Goal: Task Accomplishment & Management: Use online tool/utility

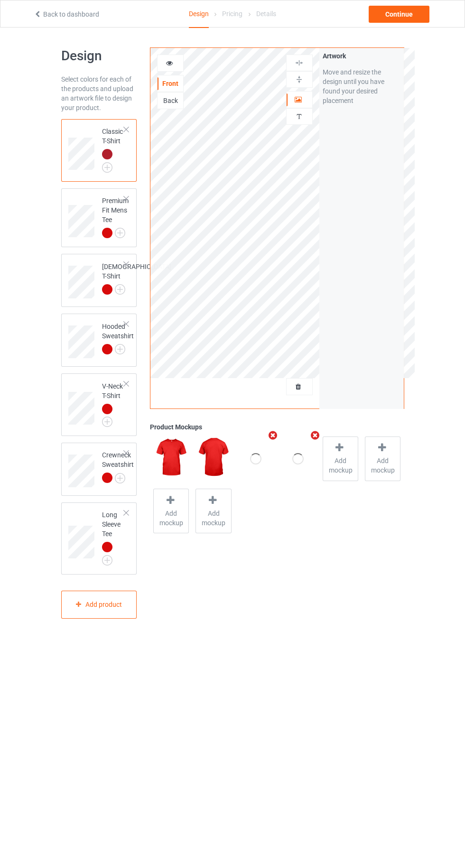
click at [305, 382] on div at bounding box center [299, 386] width 26 height 9
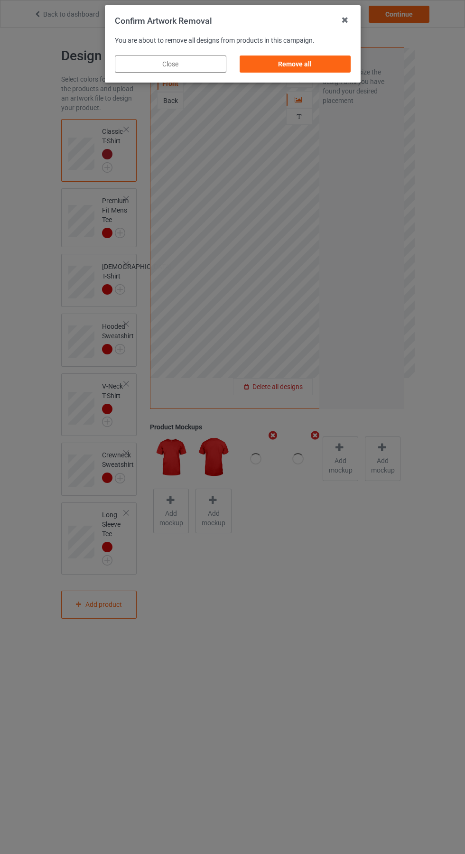
click at [285, 68] on div "Remove all" at bounding box center [294, 63] width 111 height 17
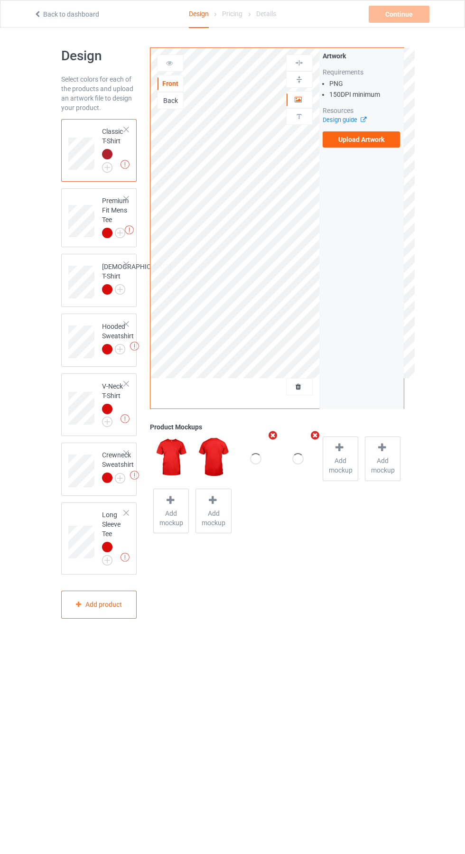
click at [368, 145] on label "Upload Artwork" at bounding box center [361, 139] width 78 height 16
click at [0, 0] on input "Upload Artwork" at bounding box center [0, 0] width 0 height 0
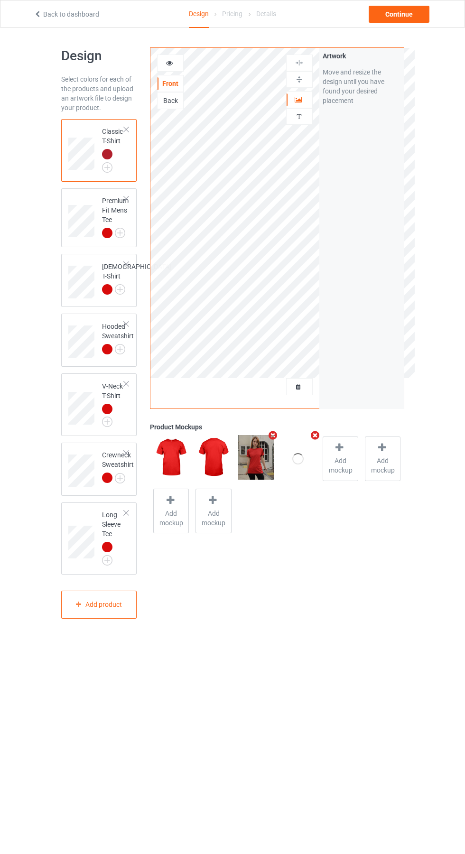
click at [341, 451] on icon at bounding box center [340, 447] width 12 height 10
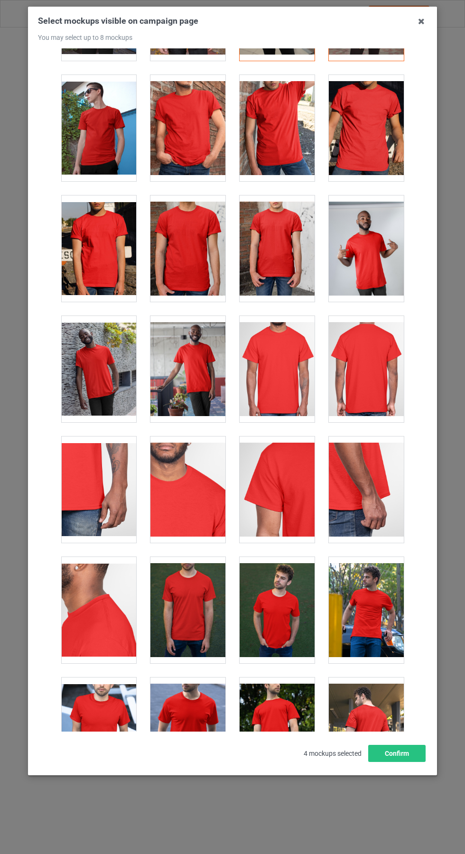
click at [284, 346] on div at bounding box center [276, 369] width 75 height 106
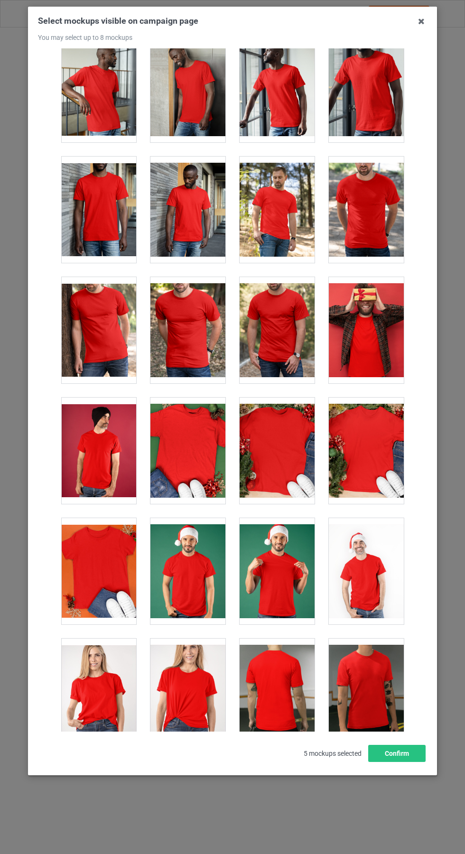
scroll to position [983, 0]
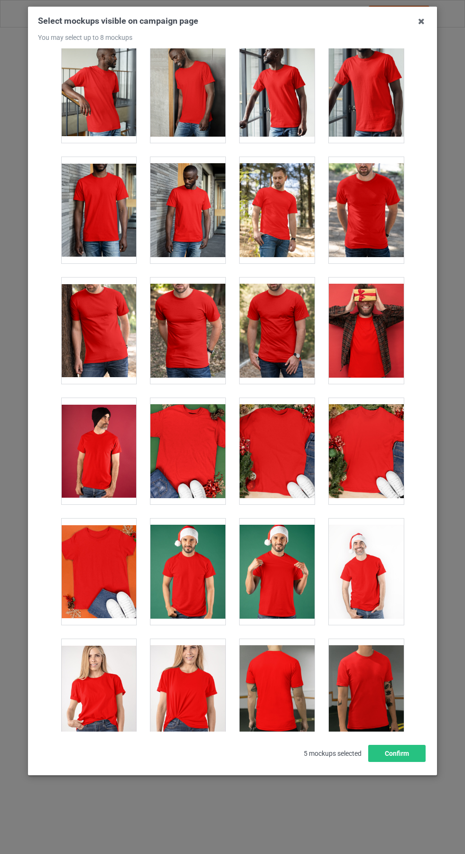
click at [375, 206] on div at bounding box center [366, 210] width 75 height 106
click at [421, 21] on icon at bounding box center [421, 21] width 15 height 15
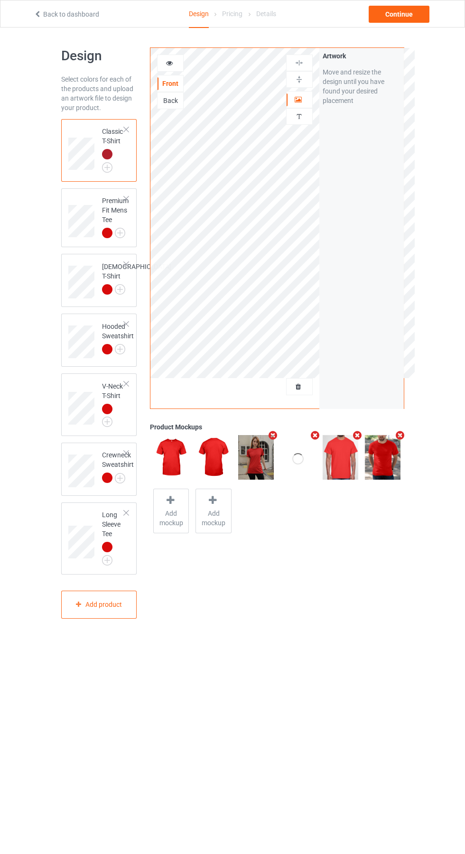
click at [169, 62] on icon at bounding box center [170, 61] width 8 height 7
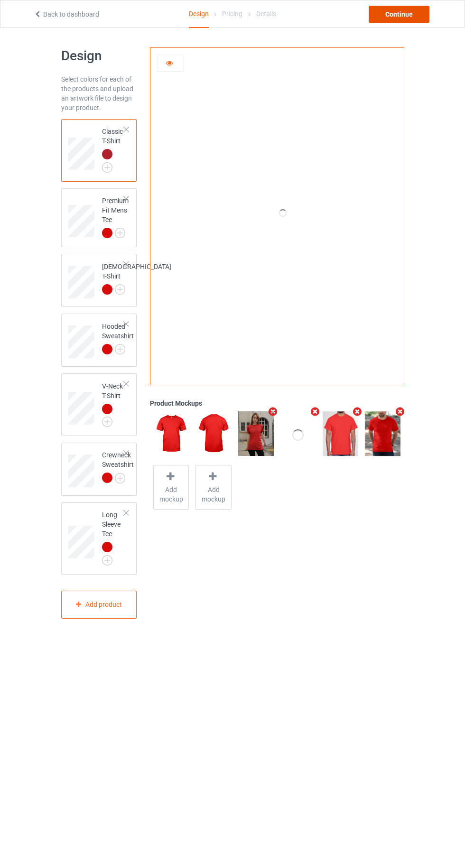
click at [406, 16] on div "Continue" at bounding box center [398, 14] width 61 height 17
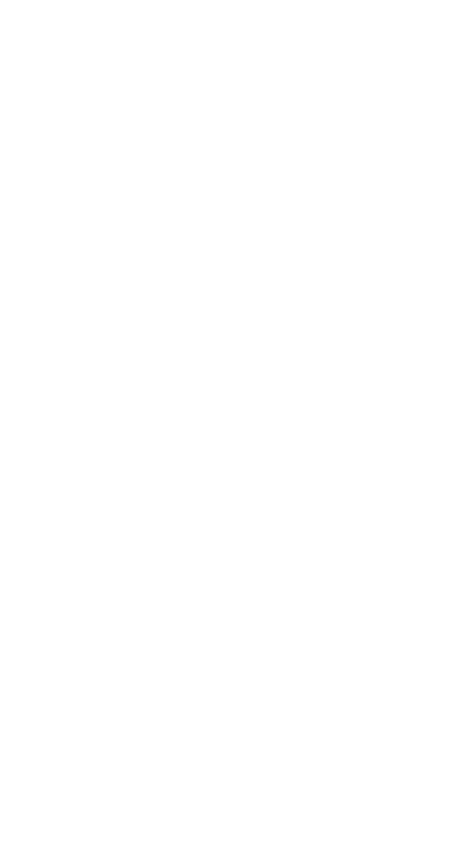
click at [419, 401] on body at bounding box center [232, 427] width 465 height 854
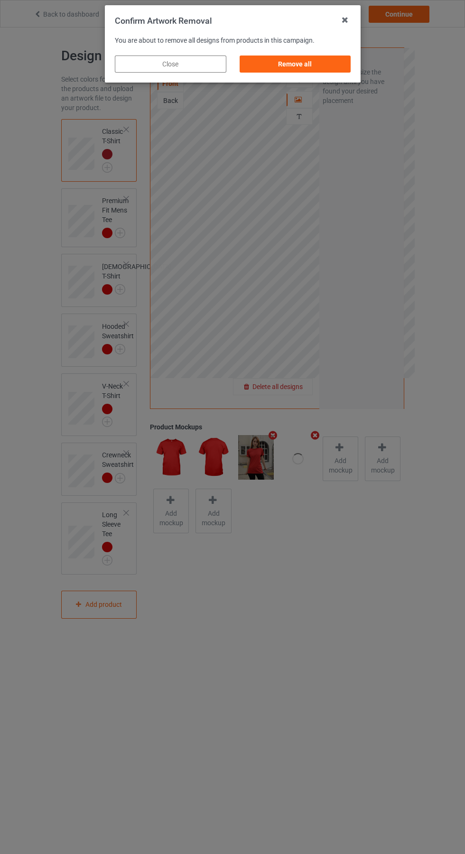
click at [298, 66] on div "Remove all" at bounding box center [294, 63] width 111 height 17
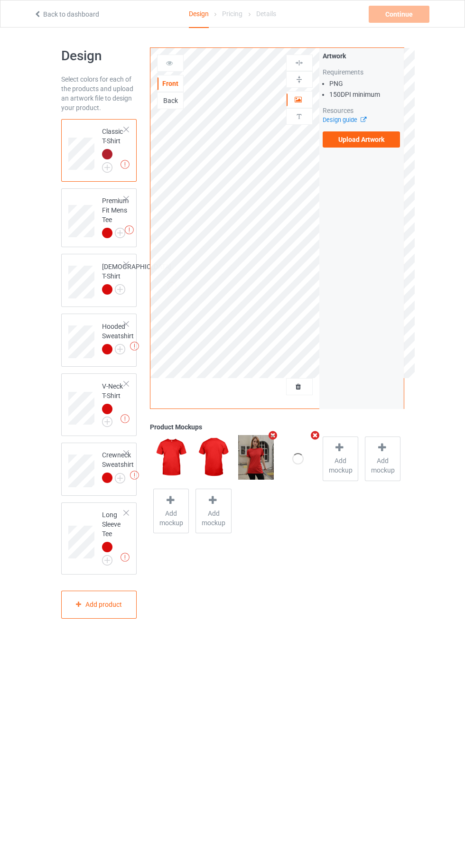
click at [338, 457] on span "Add mockup" at bounding box center [340, 465] width 35 height 19
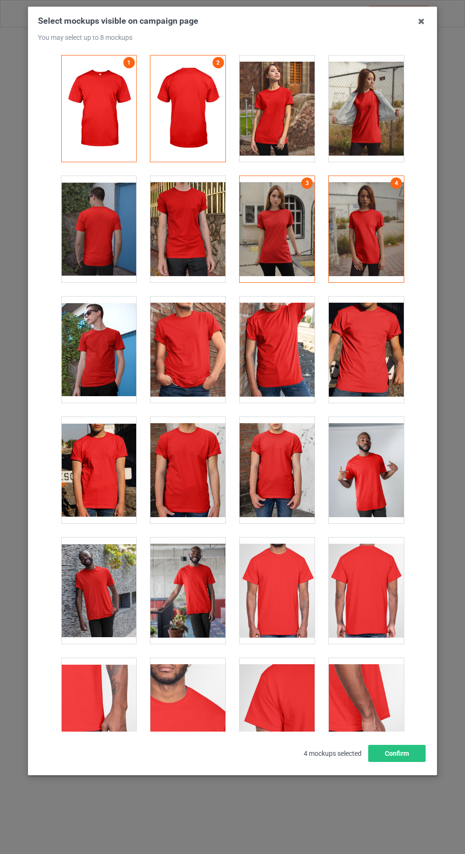
click at [421, 21] on icon at bounding box center [421, 21] width 15 height 15
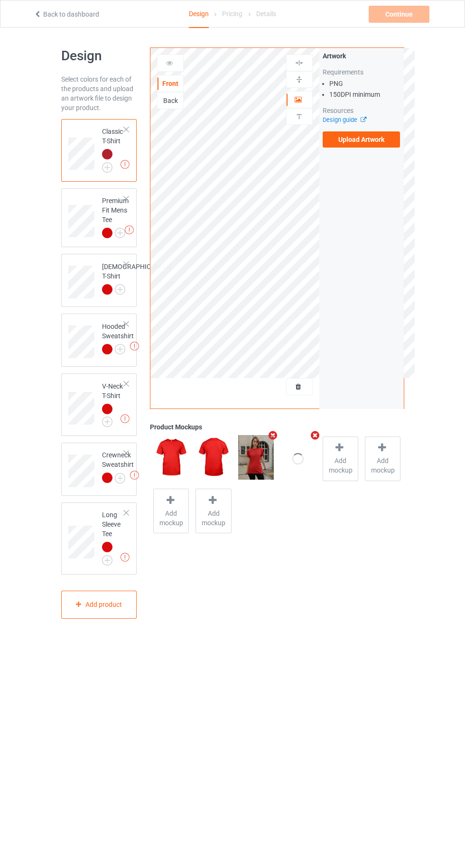
click at [372, 137] on label "Upload Artwork" at bounding box center [361, 139] width 78 height 16
click at [0, 0] on input "Upload Artwork" at bounding box center [0, 0] width 0 height 0
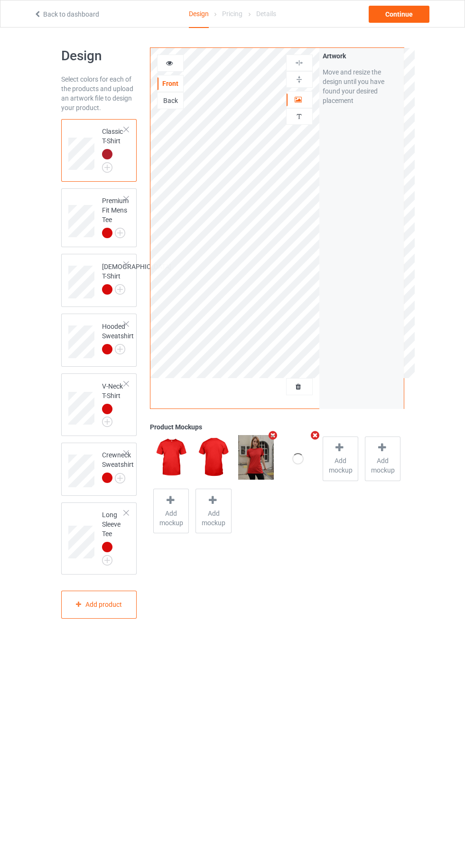
click at [174, 58] on div at bounding box center [170, 62] width 26 height 9
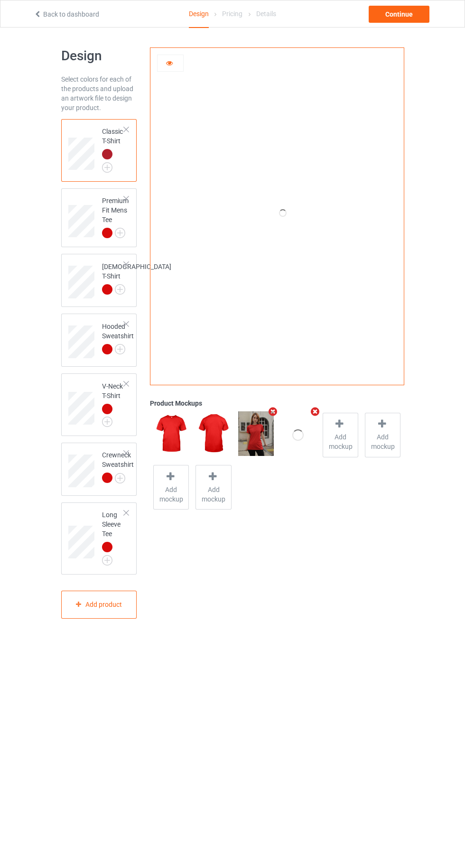
click at [344, 431] on div at bounding box center [340, 425] width 13 height 14
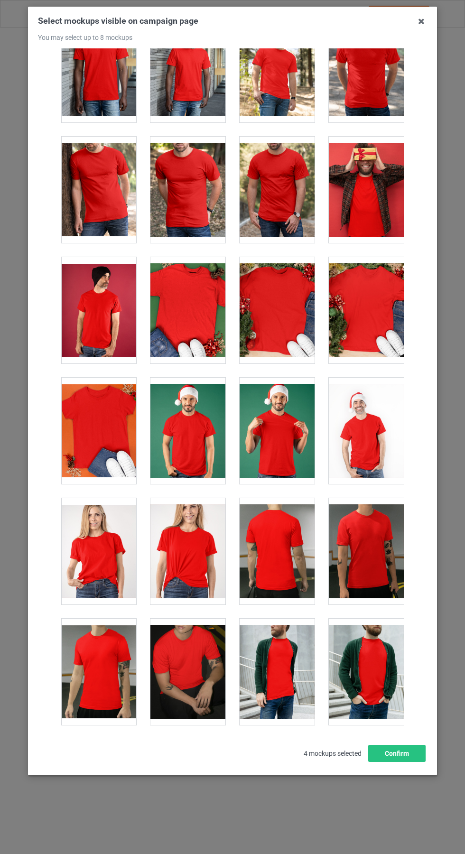
scroll to position [1155, 0]
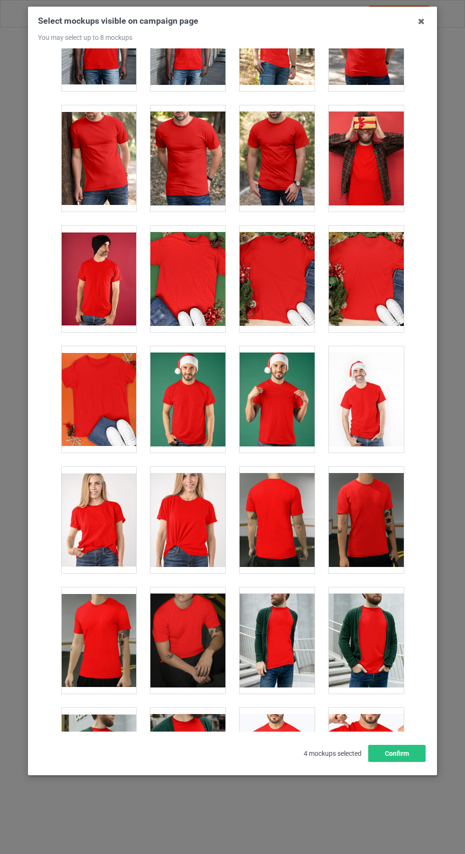
click at [290, 414] on div at bounding box center [276, 399] width 75 height 106
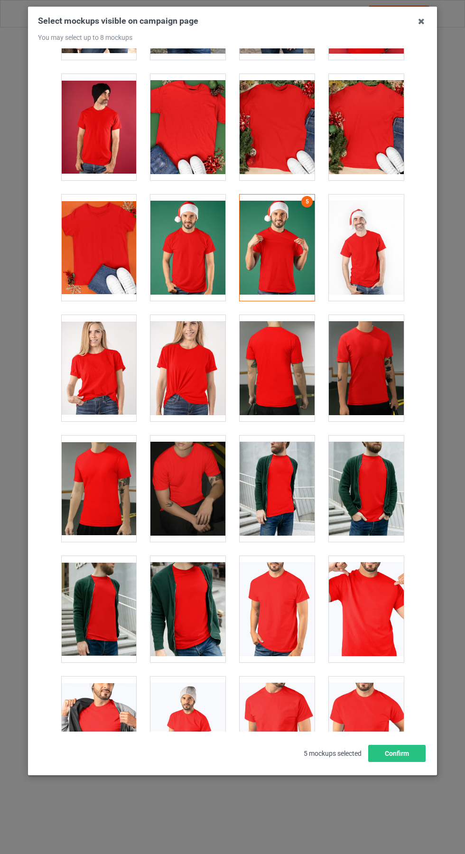
scroll to position [1327, 0]
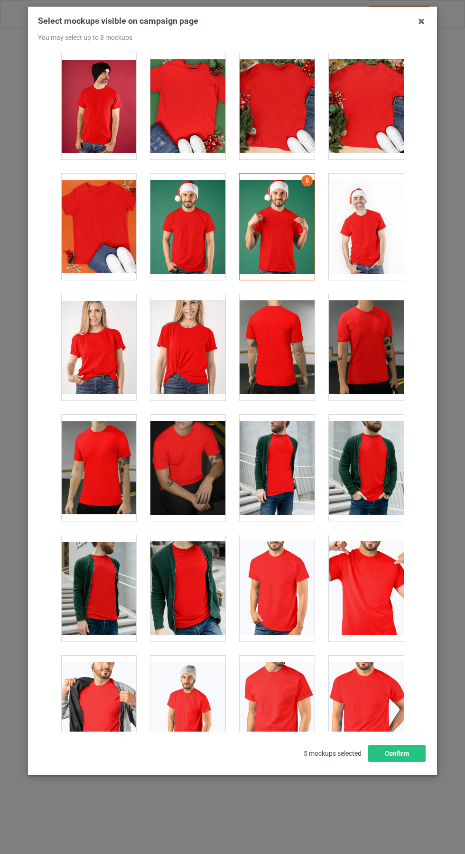
click at [370, 591] on div at bounding box center [366, 588] width 75 height 106
click at [427, 20] on icon at bounding box center [421, 21] width 15 height 15
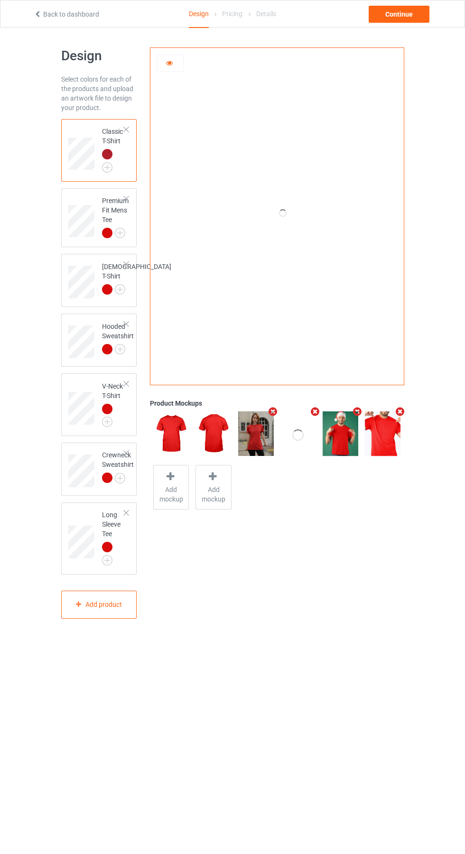
click at [273, 412] on icon "Remove mockup" at bounding box center [273, 411] width 12 height 10
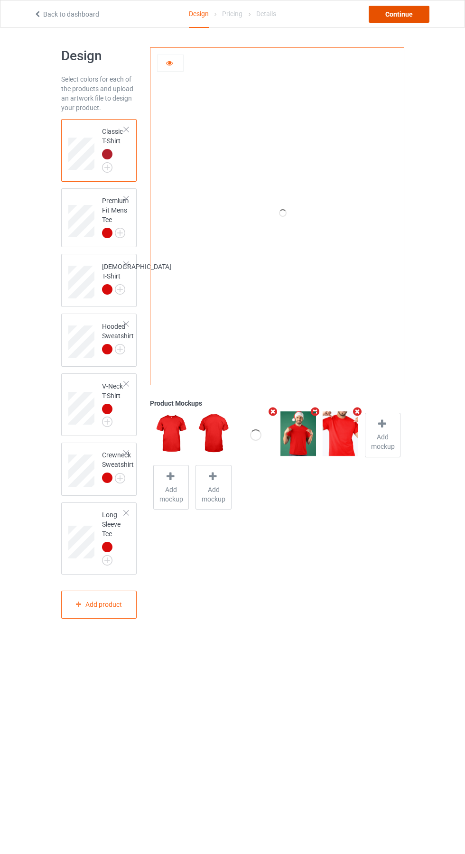
click at [406, 7] on div "Continue" at bounding box center [398, 14] width 61 height 17
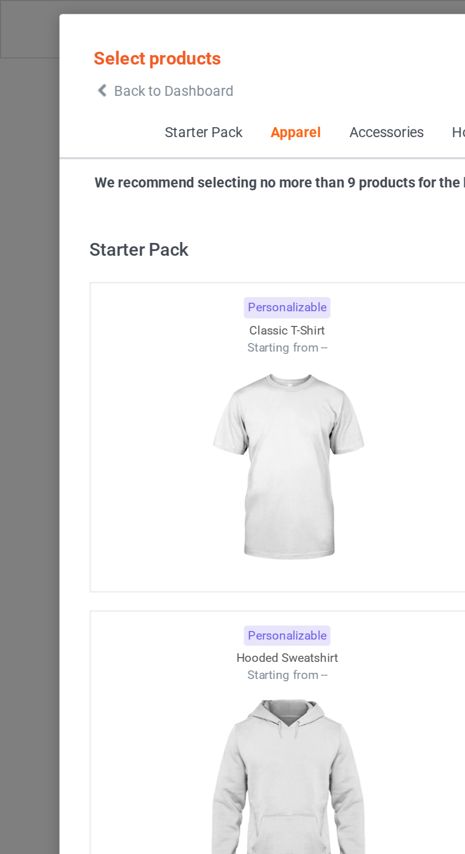
scroll to position [507, 0]
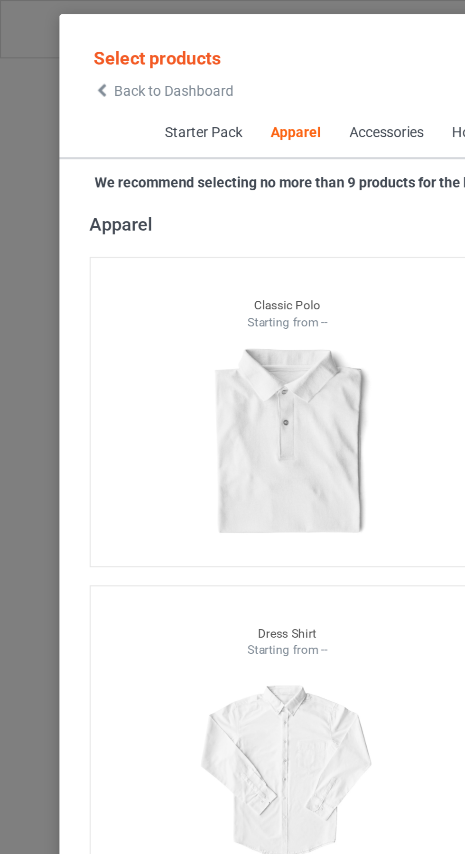
click at [45, 40] on icon at bounding box center [48, 42] width 8 height 7
